Goal: Task Accomplishment & Management: Complete application form

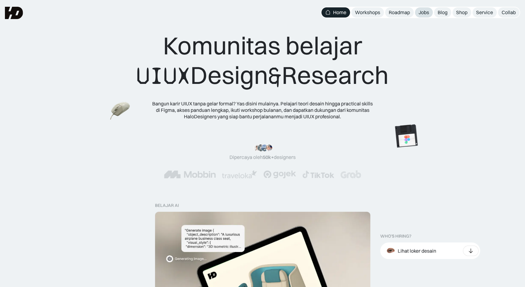
click at [422, 12] on div "Jobs" at bounding box center [424, 12] width 10 height 6
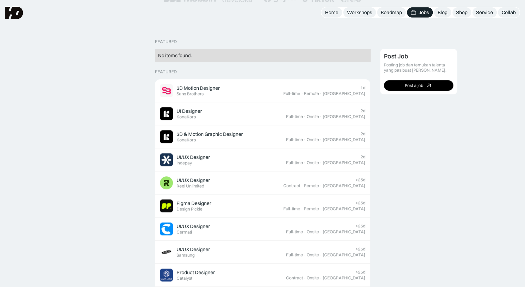
scroll to position [32, 0]
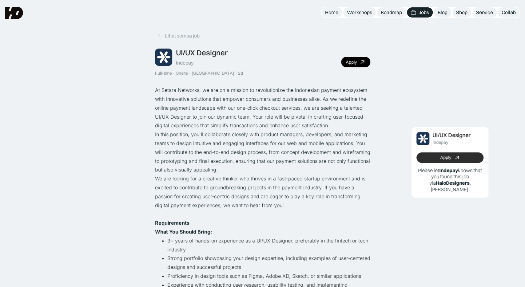
click at [436, 159] on link "Apply" at bounding box center [450, 158] width 67 height 10
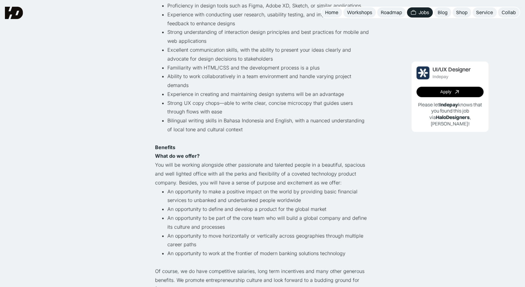
scroll to position [256, 0]
